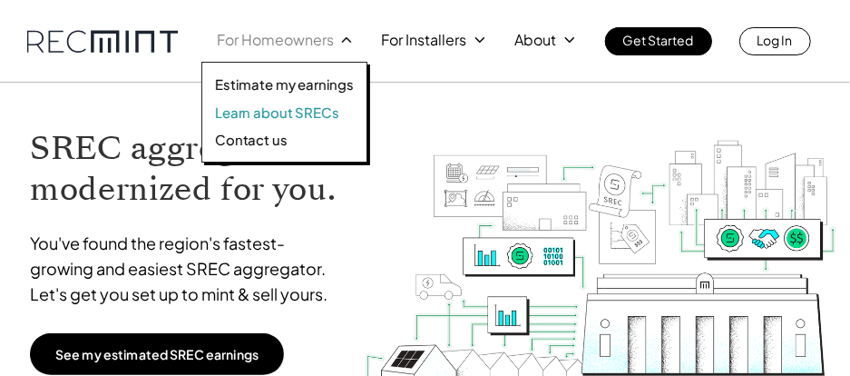
click at [316, 111] on p "Learn about SRECs" at bounding box center [276, 112] width 123 height 18
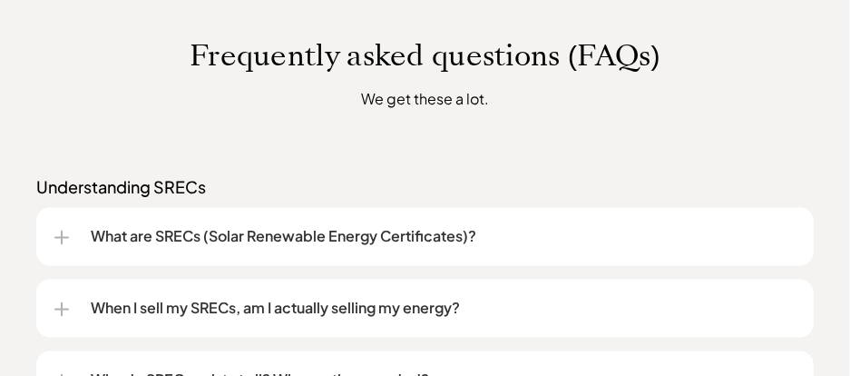
scroll to position [1378, 0]
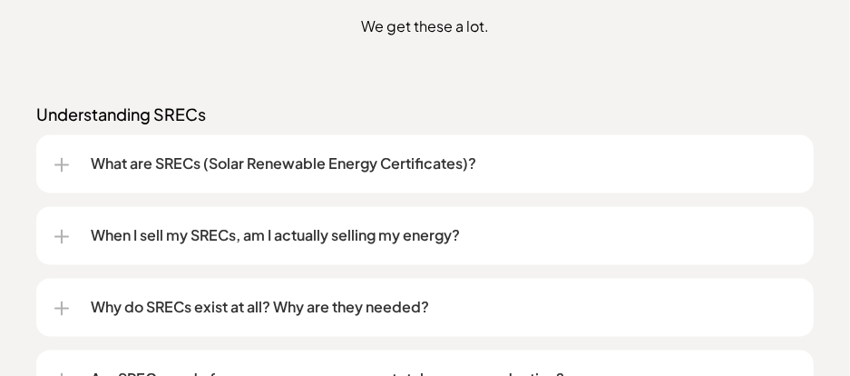
click at [330, 166] on p "What are SRECs (Solar Renewable Energy Certificates)?" at bounding box center [443, 164] width 705 height 22
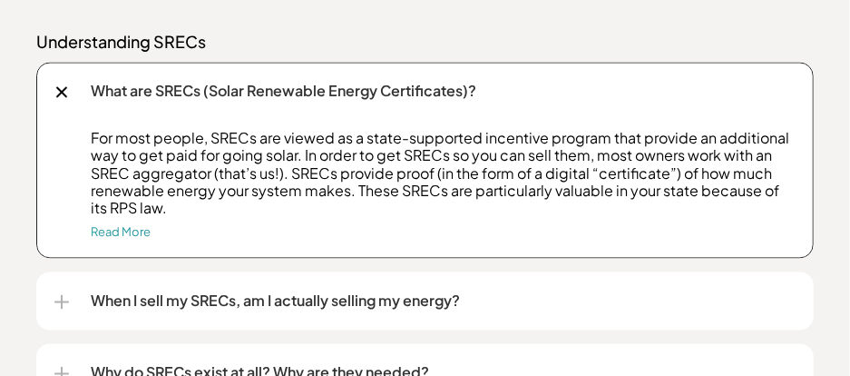
scroll to position [1668, 0]
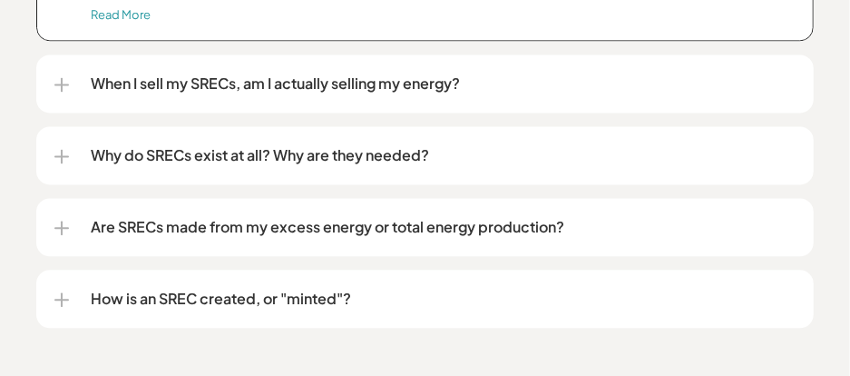
click at [342, 78] on p "When I sell my SRECs, am I actually selling my energy?" at bounding box center [443, 84] width 705 height 22
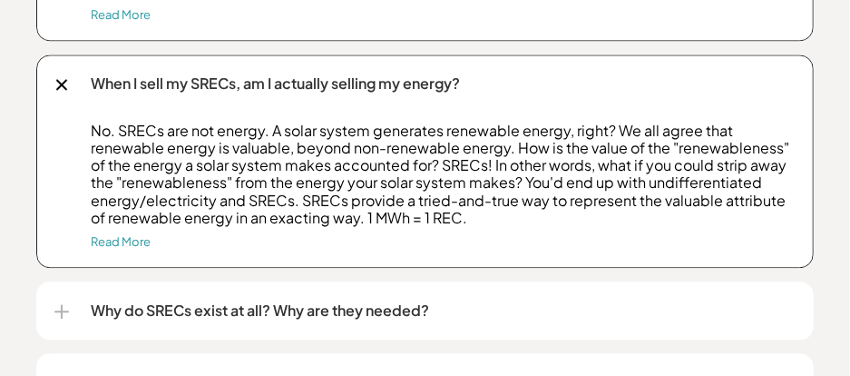
scroll to position [1814, 0]
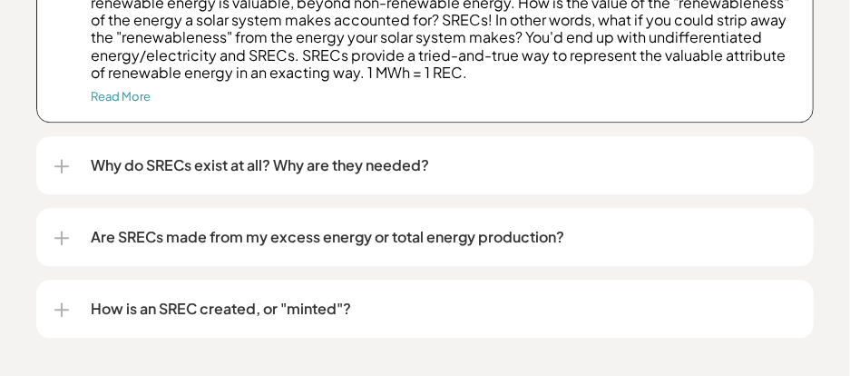
click at [372, 167] on p "Why do SRECs exist at all? Why are they needed?" at bounding box center [443, 165] width 705 height 22
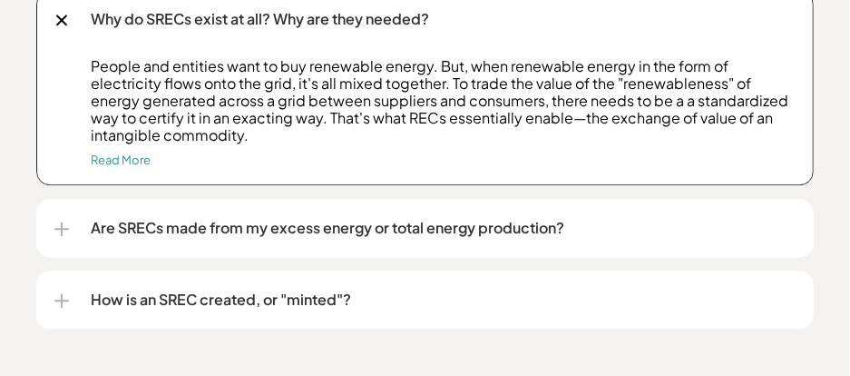
scroll to position [2032, 0]
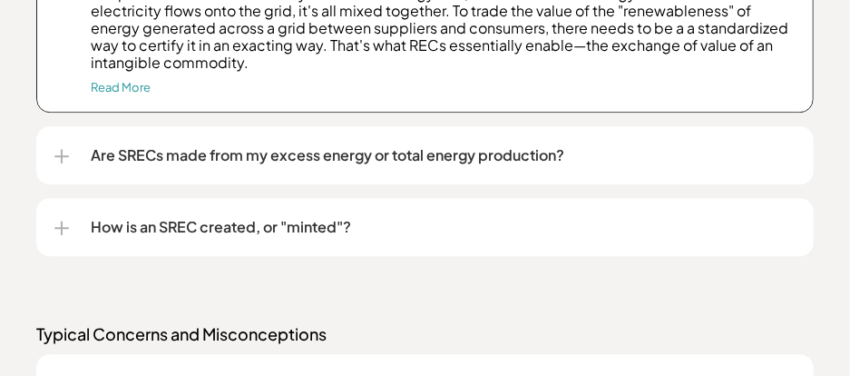
click at [316, 227] on p "How is an SREC created, or "minted"?" at bounding box center [443, 227] width 705 height 22
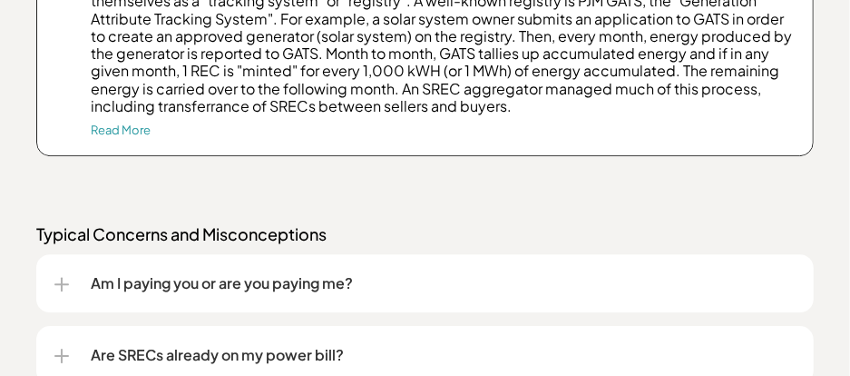
scroll to position [2394, 0]
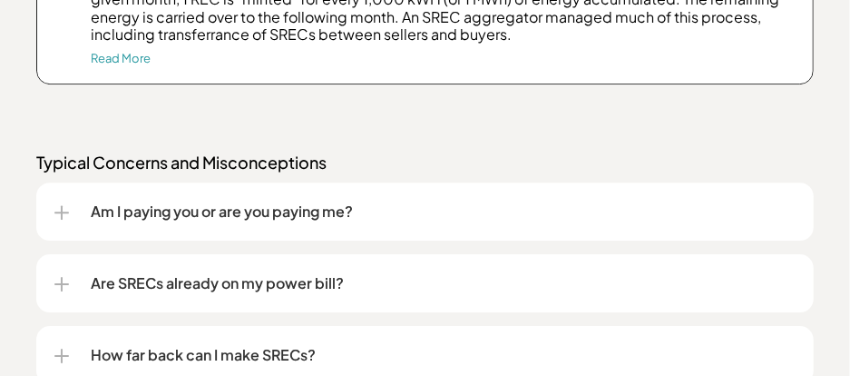
click at [304, 210] on p "Am I paying you or are you paying me?" at bounding box center [443, 211] width 705 height 22
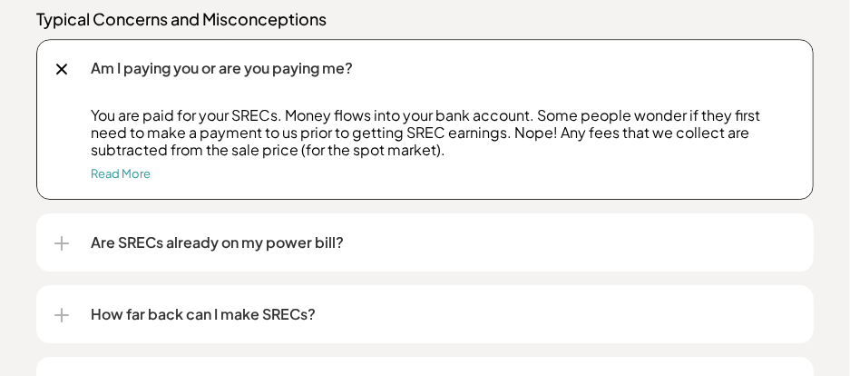
scroll to position [2539, 0]
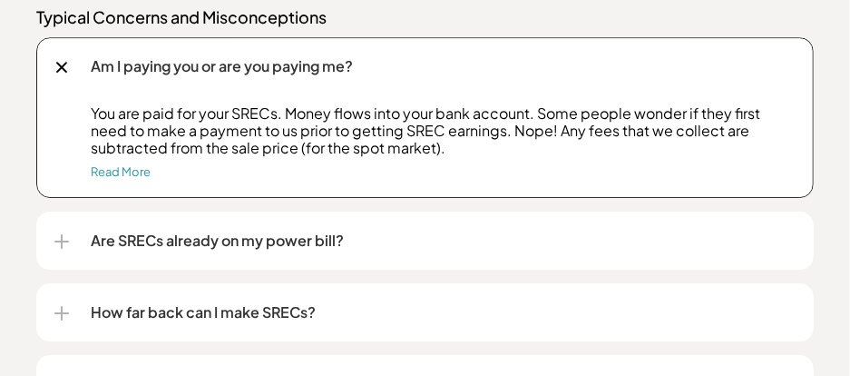
click at [298, 240] on p "Are SRECs already on my power bill?" at bounding box center [443, 241] width 705 height 22
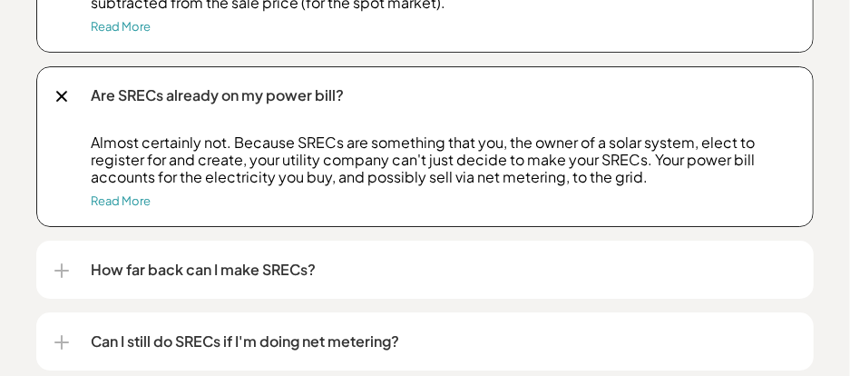
scroll to position [2757, 0]
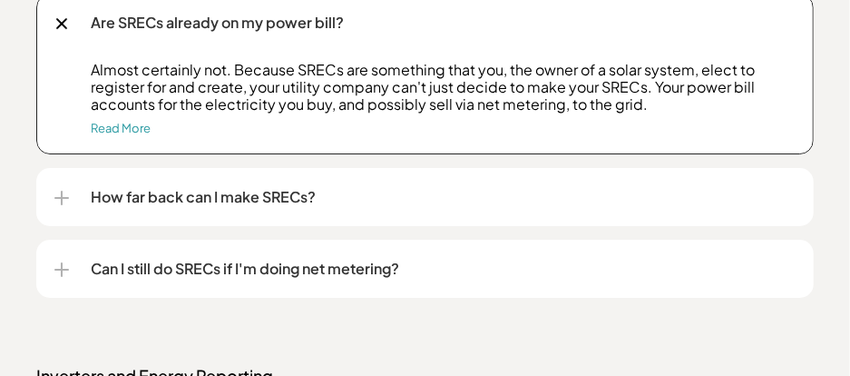
click at [270, 200] on p "How far back can I make SRECs?" at bounding box center [443, 197] width 705 height 22
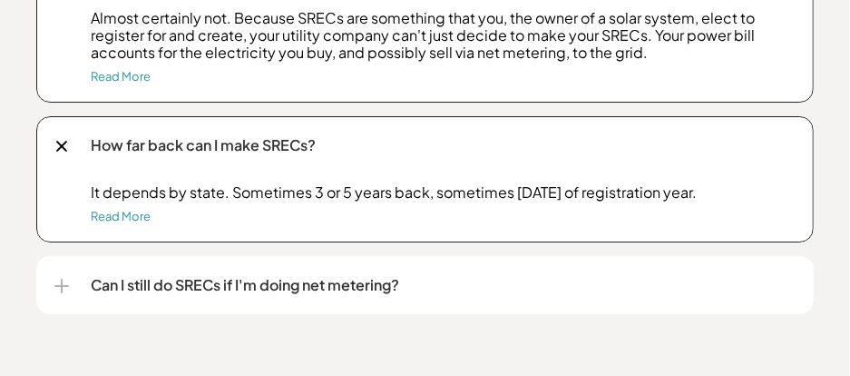
scroll to position [2830, 0]
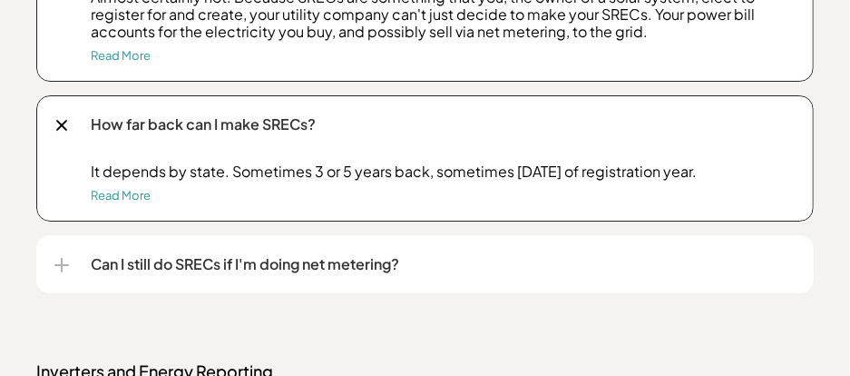
click at [268, 266] on p "Can I still do SRECs if I'm doing net metering?" at bounding box center [443, 264] width 705 height 22
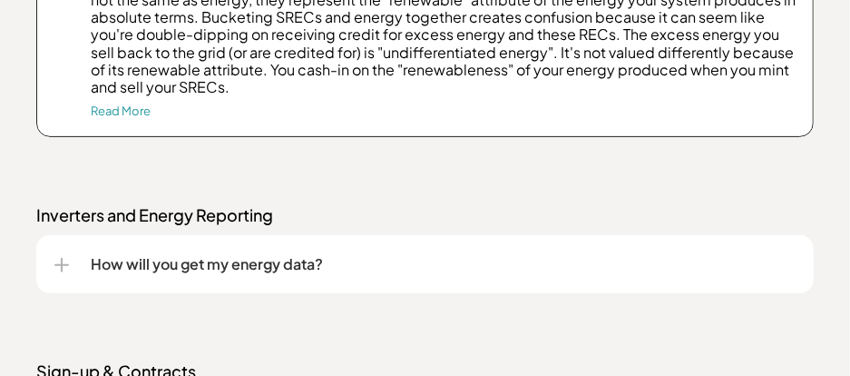
scroll to position [3193, 0]
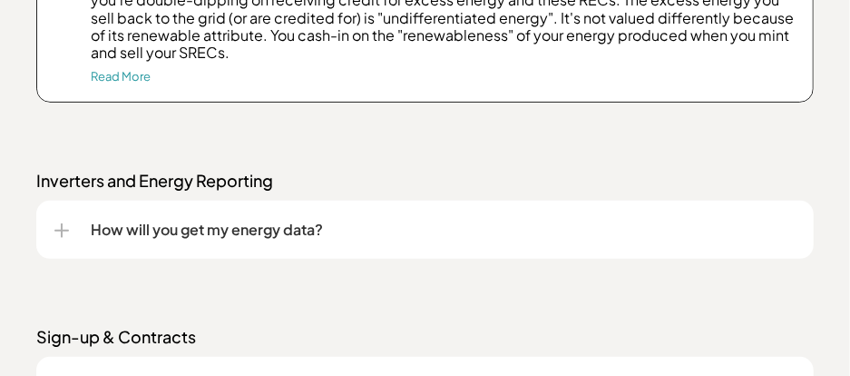
click at [265, 226] on p "How will you get my energy data?" at bounding box center [443, 230] width 705 height 22
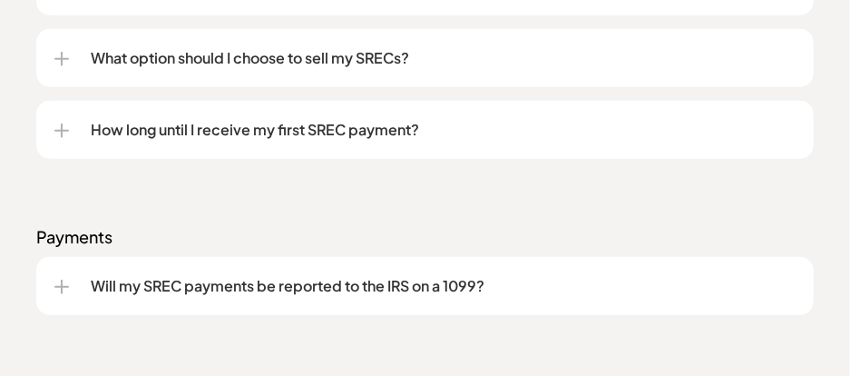
scroll to position [3701, 0]
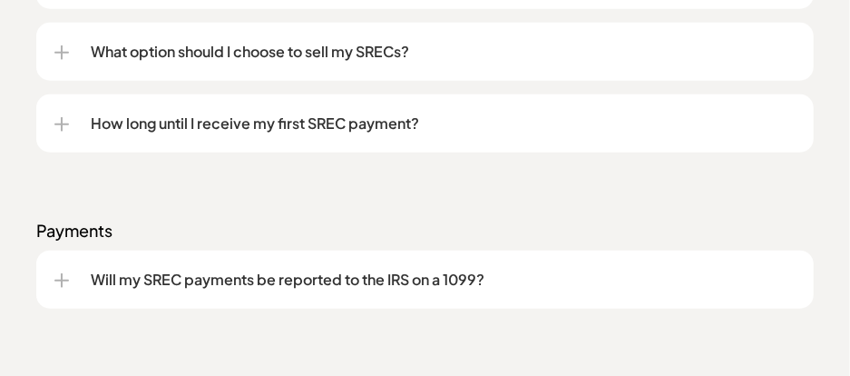
click at [436, 277] on p "Will my SREC payments be reported to the IRS on a 1099?" at bounding box center [443, 280] width 705 height 22
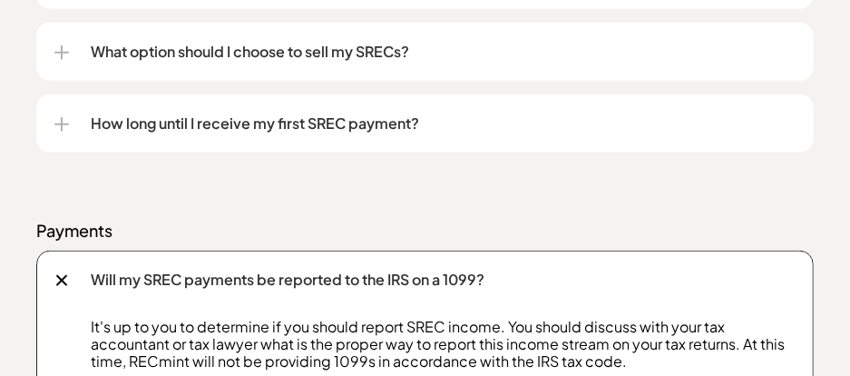
click at [317, 122] on p "How long until I receive my first SREC payment?" at bounding box center [443, 123] width 705 height 22
